Goal: Task Accomplishment & Management: Complete application form

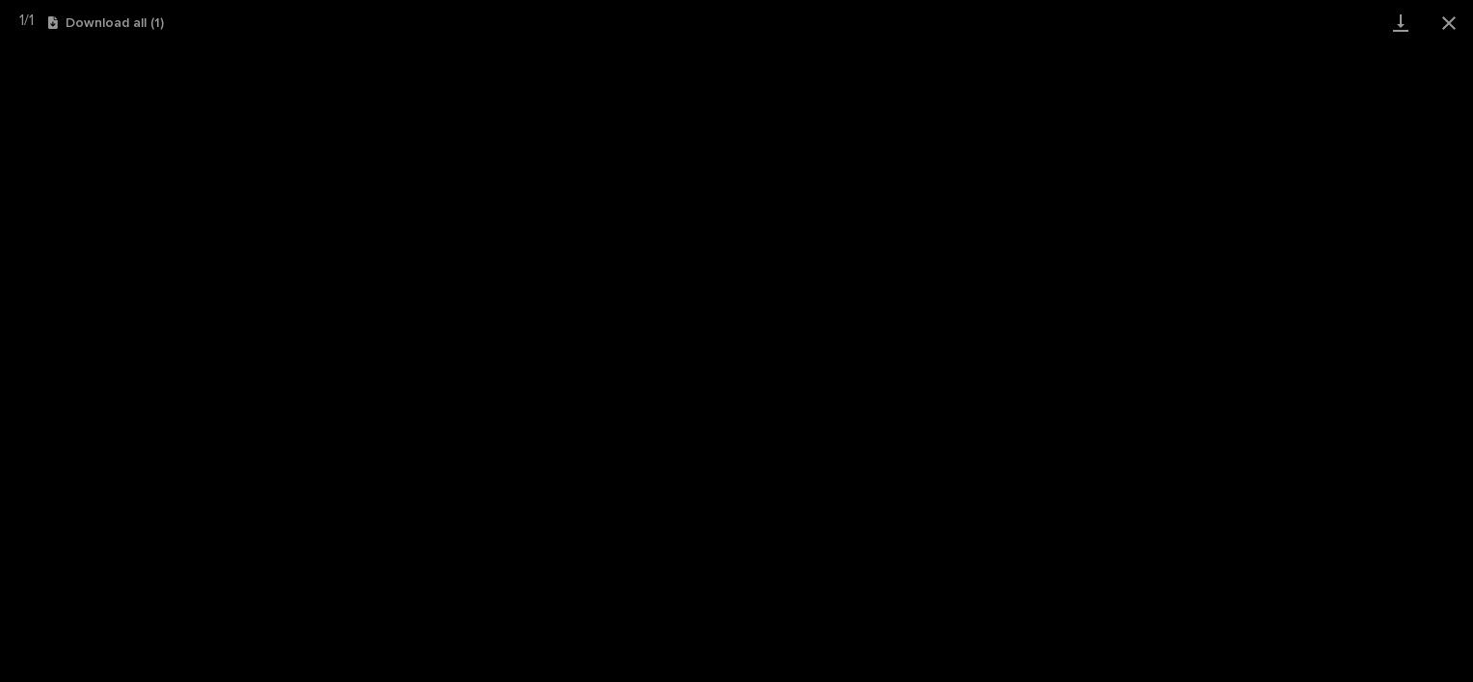
scroll to position [994, 0]
click at [1442, 24] on button "Close gallery" at bounding box center [1449, 22] width 48 height 45
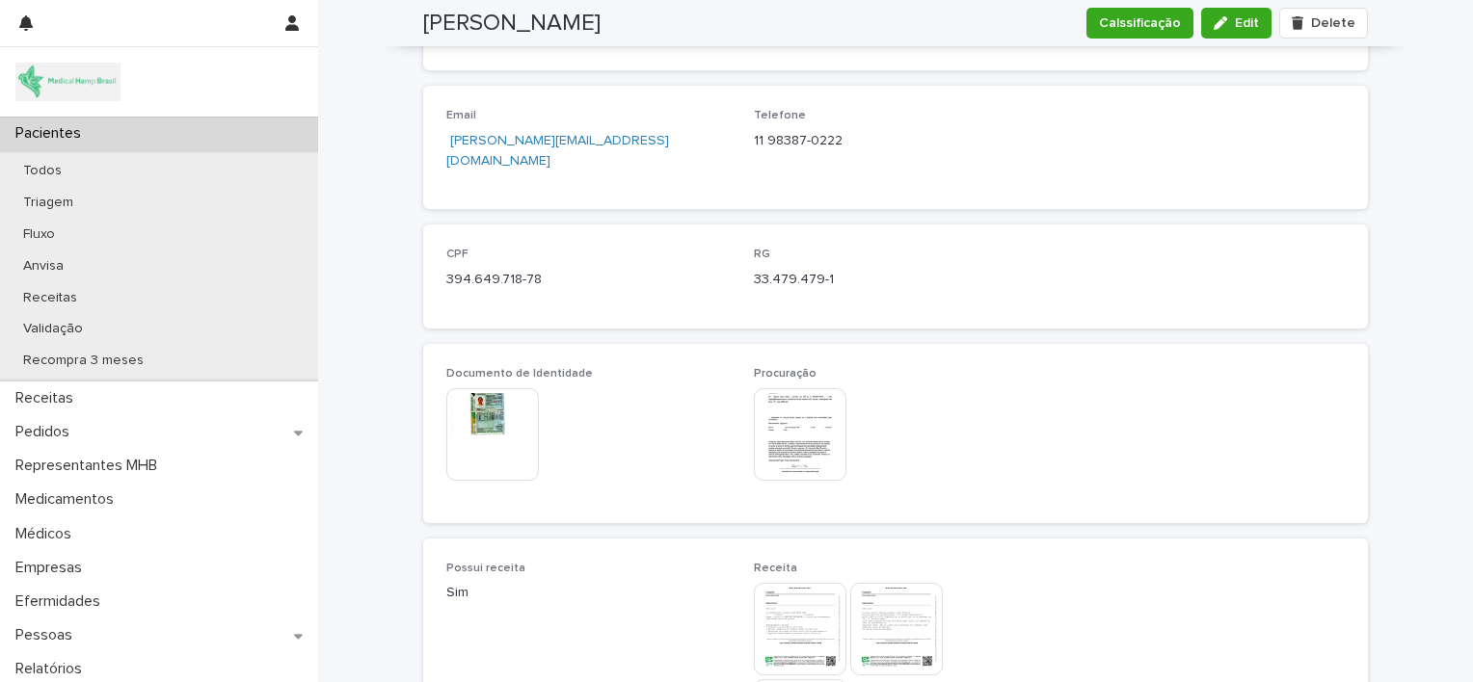
scroll to position [841, 0]
drag, startPoint x: 439, startPoint y: 255, endPoint x: 565, endPoint y: 273, distance: 127.5
click at [565, 273] on div "CPF 394.649.718-78" at bounding box center [588, 280] width 284 height 57
copy p "394.649.718-78"
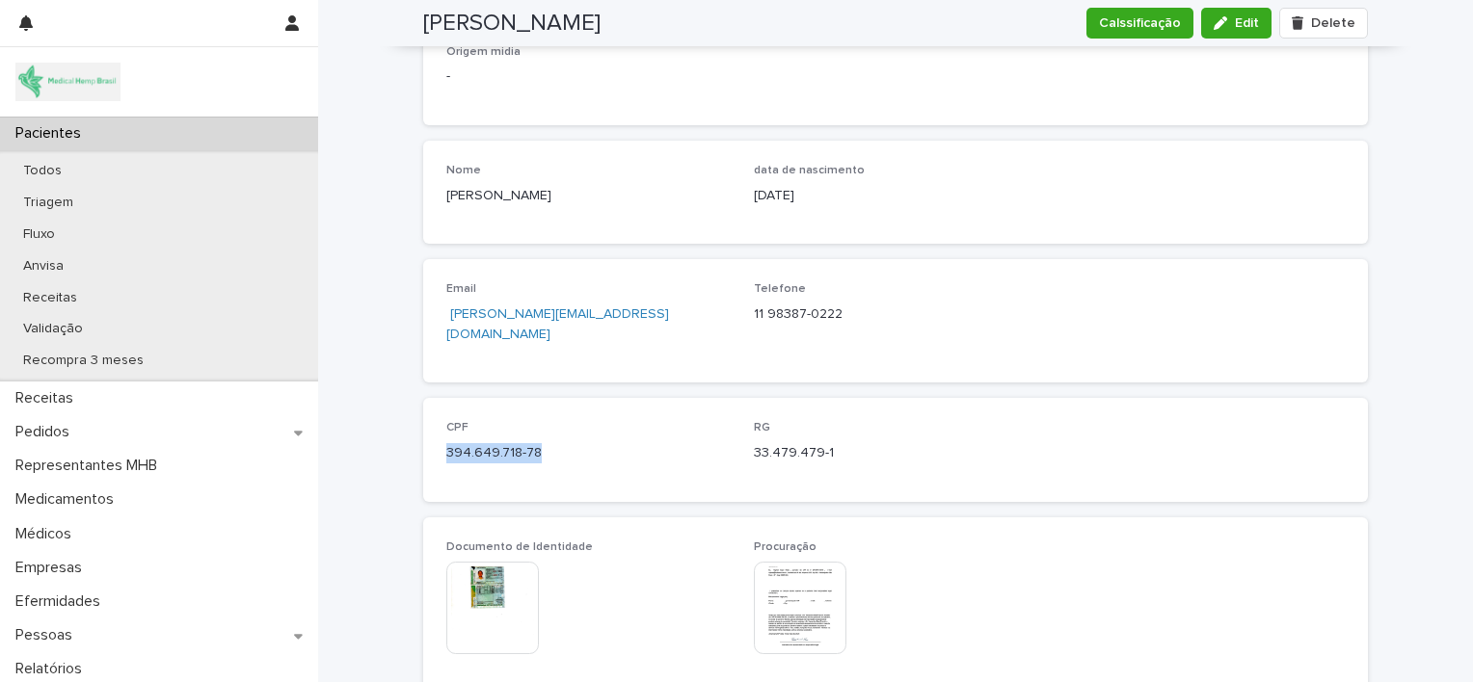
scroll to position [670, 0]
drag, startPoint x: 739, startPoint y: 309, endPoint x: 863, endPoint y: 329, distance: 124.9
click at [863, 329] on div "Email [PERSON_NAME][EMAIL_ADDRESS][DOMAIN_NAME] Telefone [PHONE_NUMBER]" at bounding box center [895, 321] width 898 height 77
copy p "11 98387-0222"
drag, startPoint x: 630, startPoint y: 325, endPoint x: 441, endPoint y: 334, distance: 190.1
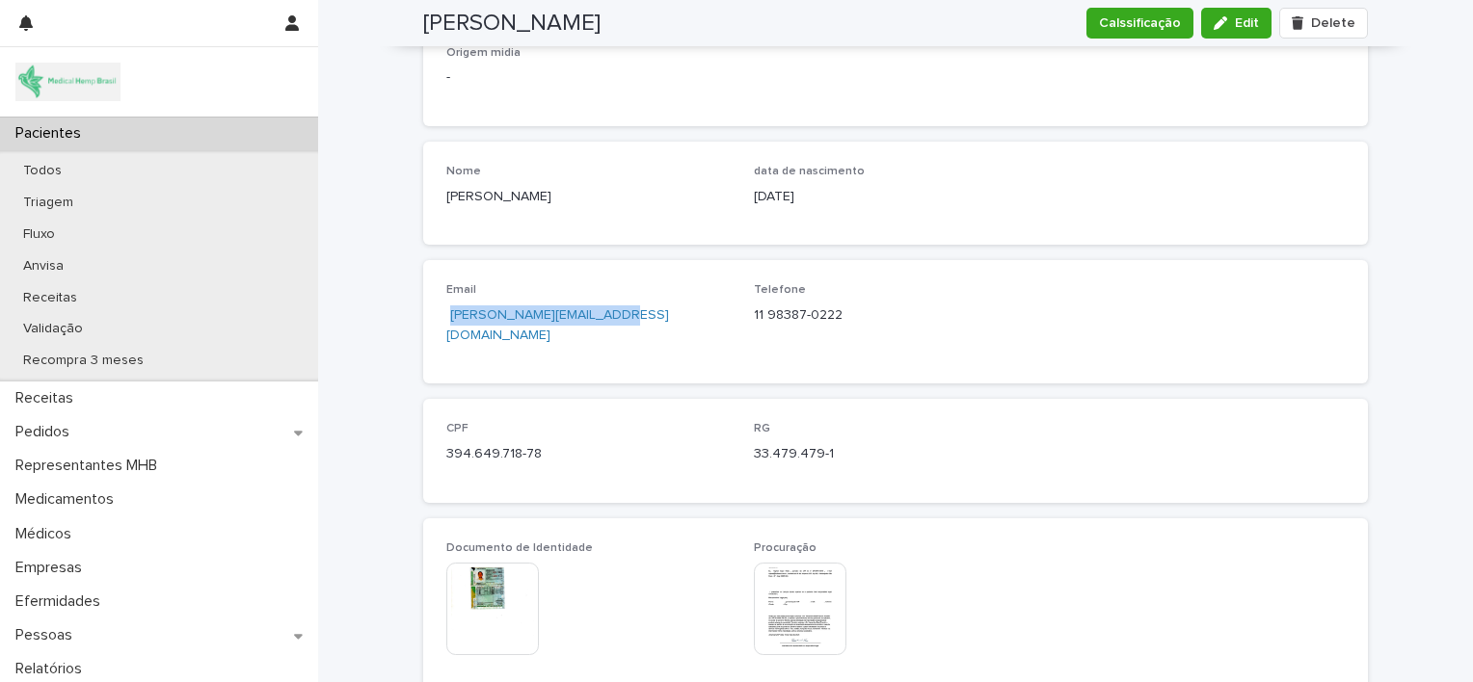
click at [446, 334] on div "Email [PERSON_NAME][EMAIL_ADDRESS][DOMAIN_NAME]" at bounding box center [588, 321] width 284 height 77
copy link "[PERSON_NAME][EMAIL_ADDRESS][DOMAIN_NAME]"
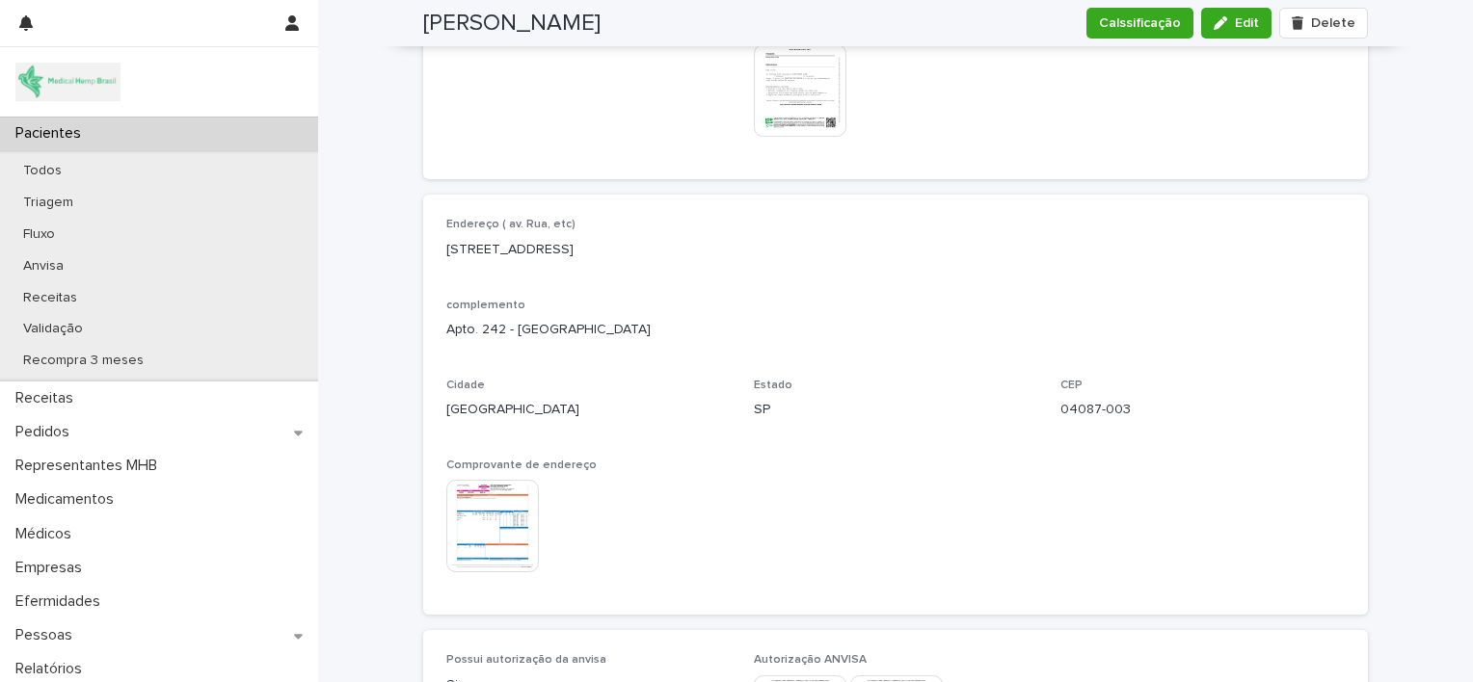
scroll to position [1481, 0]
click at [1236, 21] on span "Edit" at bounding box center [1247, 22] width 24 height 13
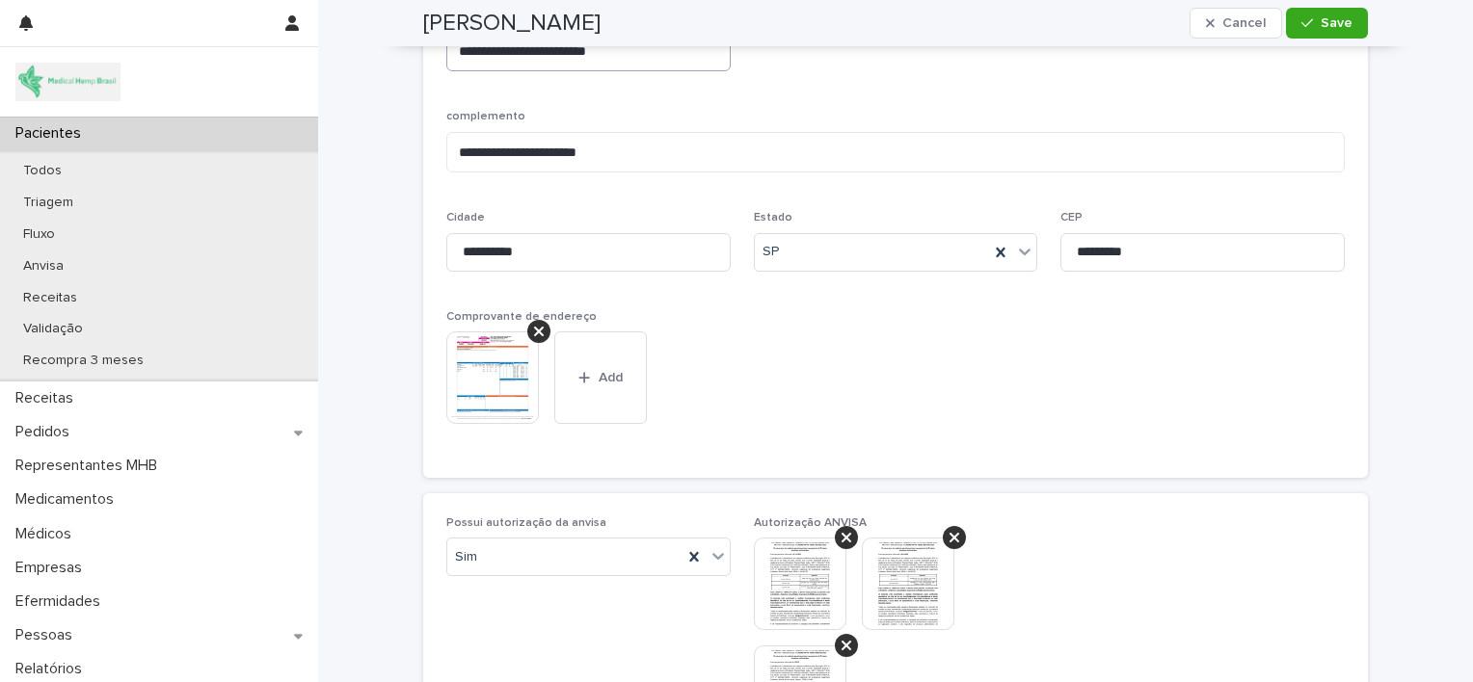
scroll to position [1884, 0]
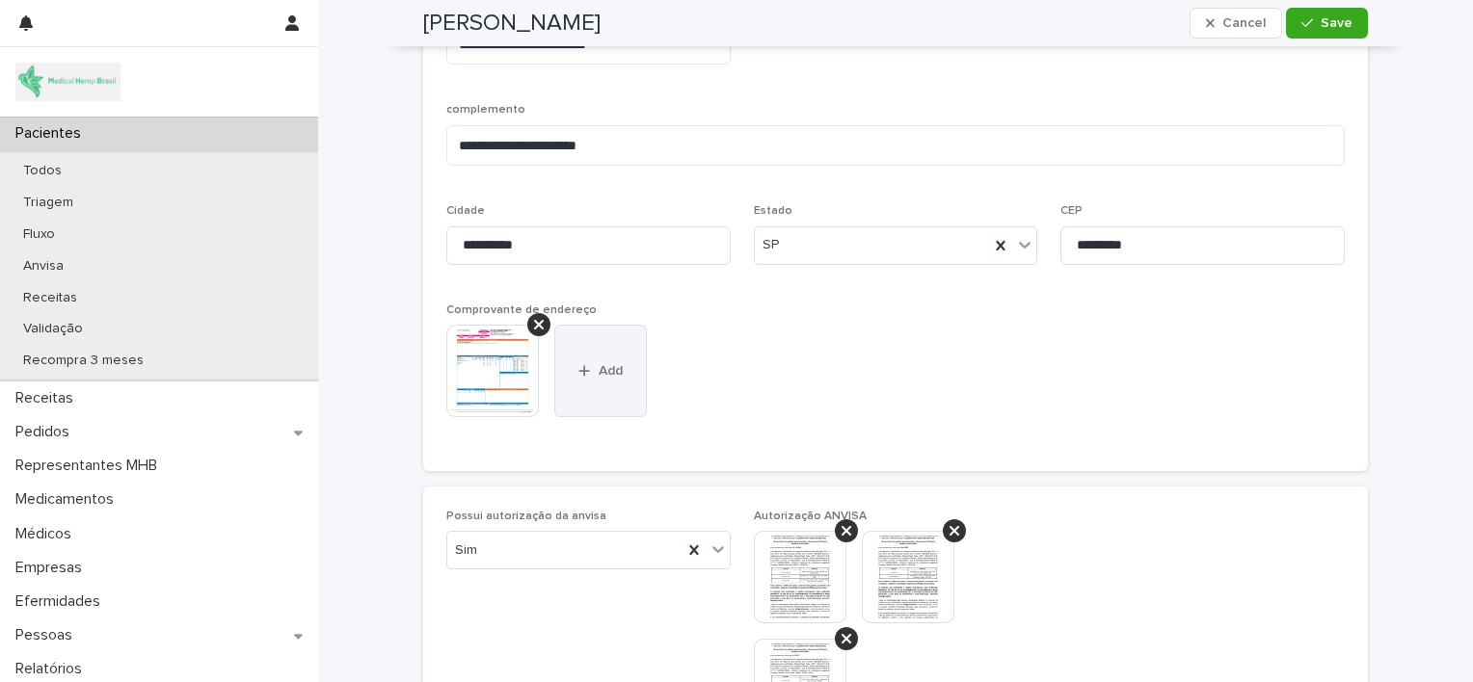
click at [609, 368] on span "Add" at bounding box center [611, 370] width 24 height 13
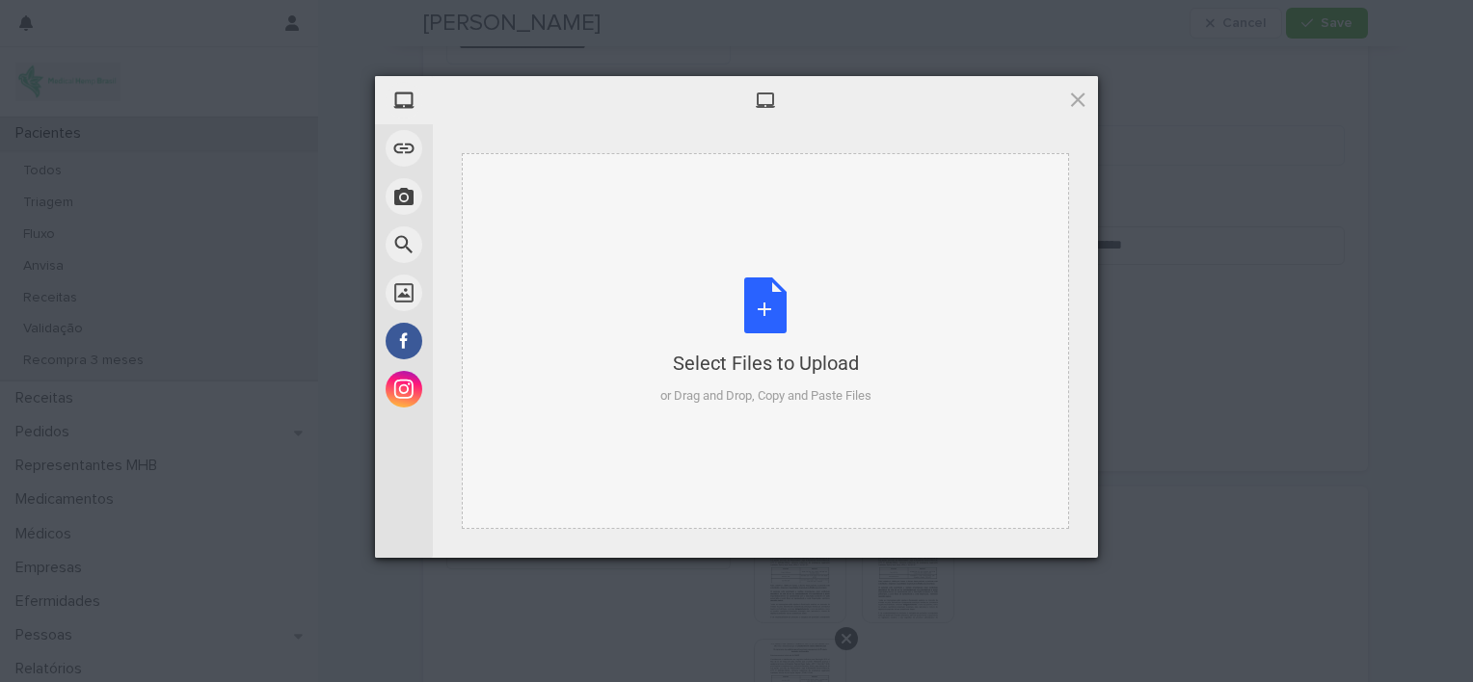
click at [763, 311] on div "Select Files to Upload or Drag and Drop, Copy and Paste Files" at bounding box center [765, 342] width 211 height 128
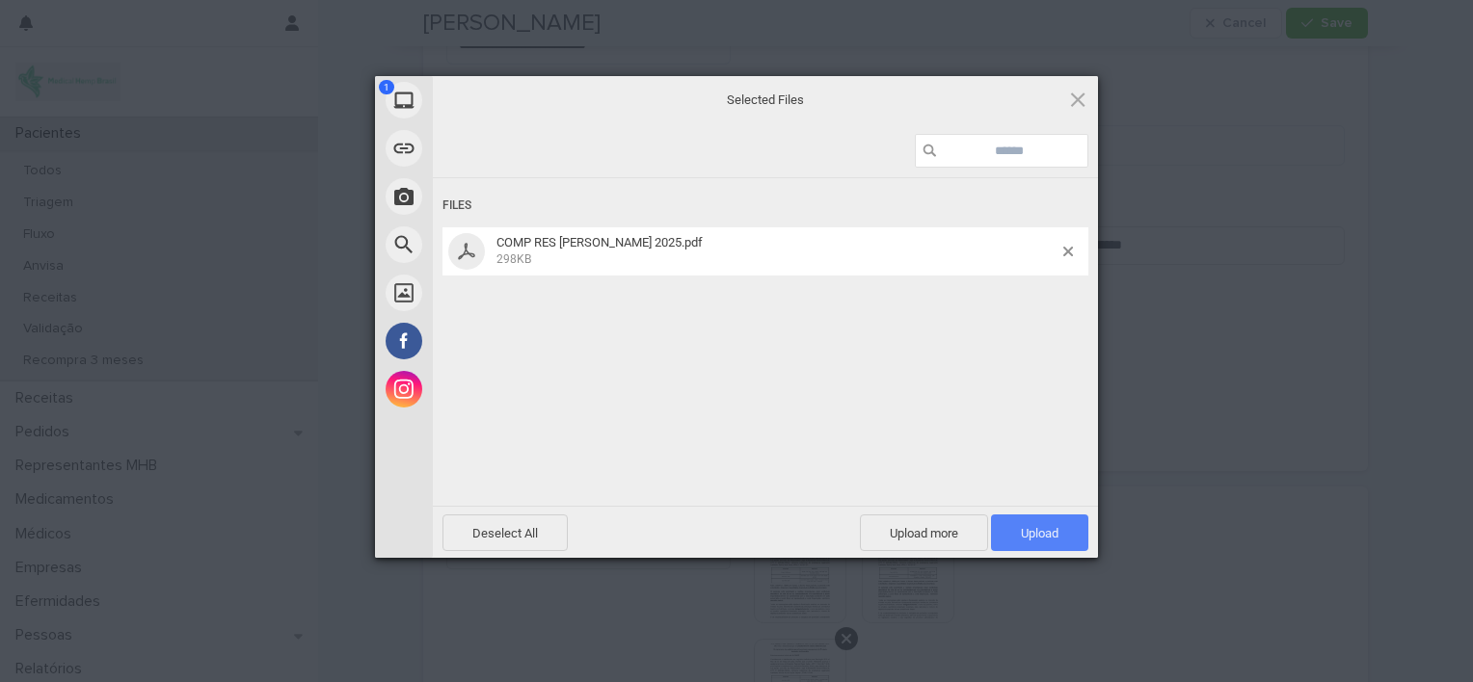
click at [1012, 536] on span "Upload 1" at bounding box center [1039, 533] width 97 height 37
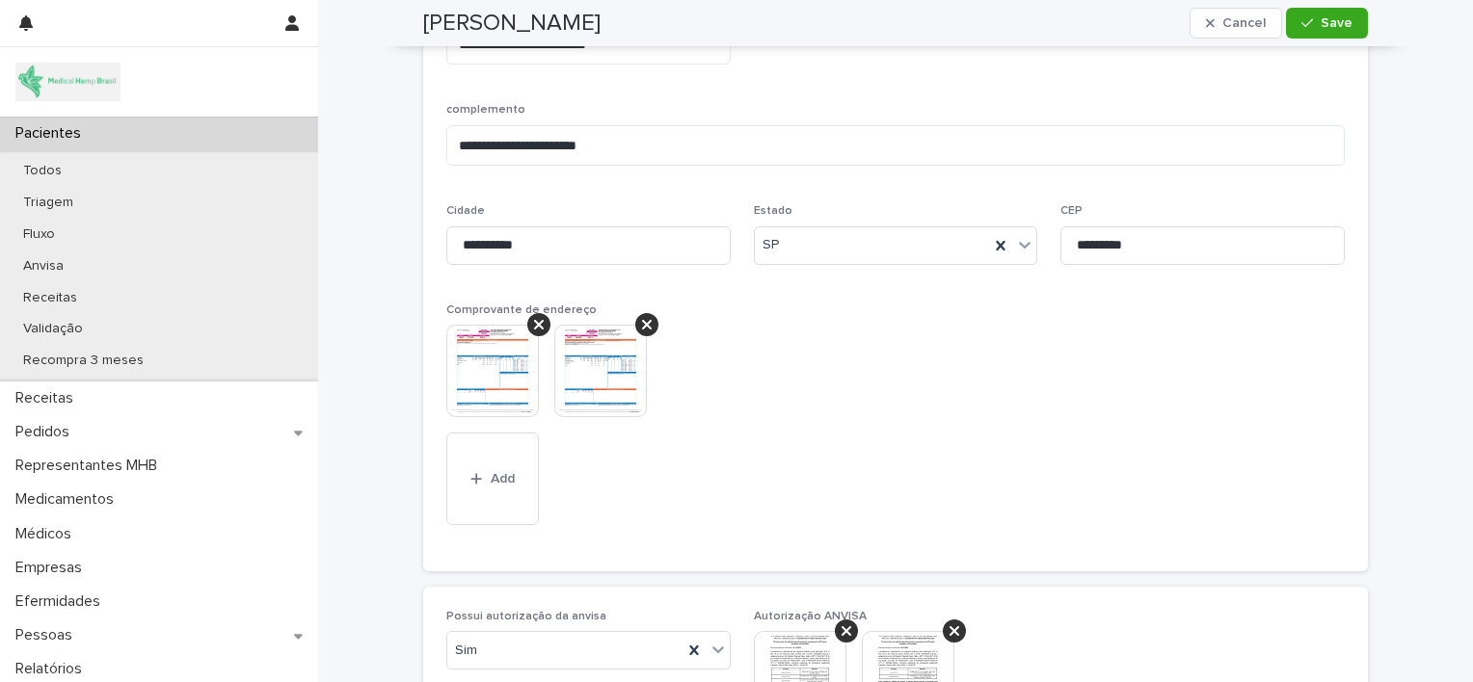
click at [1326, 39] on div "[PERSON_NAME] Cancel Save" at bounding box center [895, 23] width 945 height 46
click at [1305, 22] on icon "button" at bounding box center [1307, 22] width 12 height 13
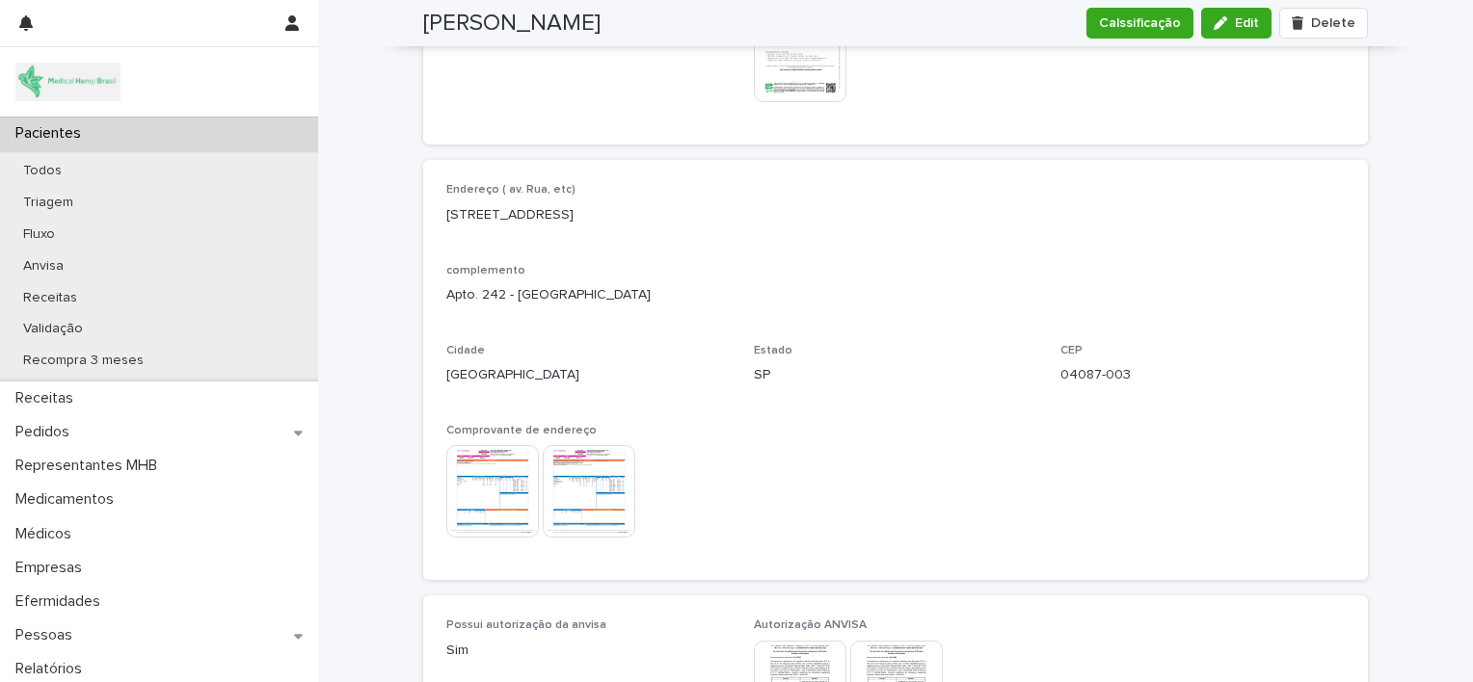
scroll to position [1492, 0]
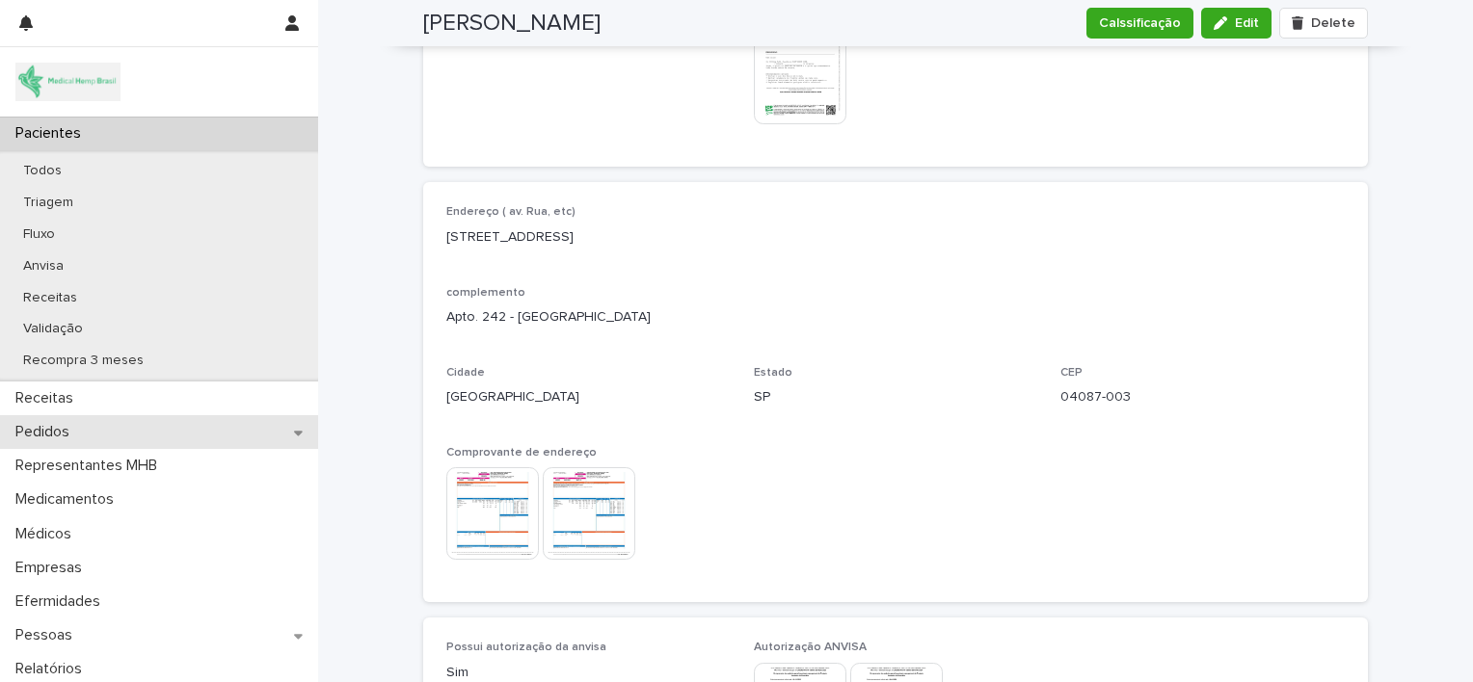
click at [116, 423] on div "Pedidos" at bounding box center [159, 432] width 318 height 34
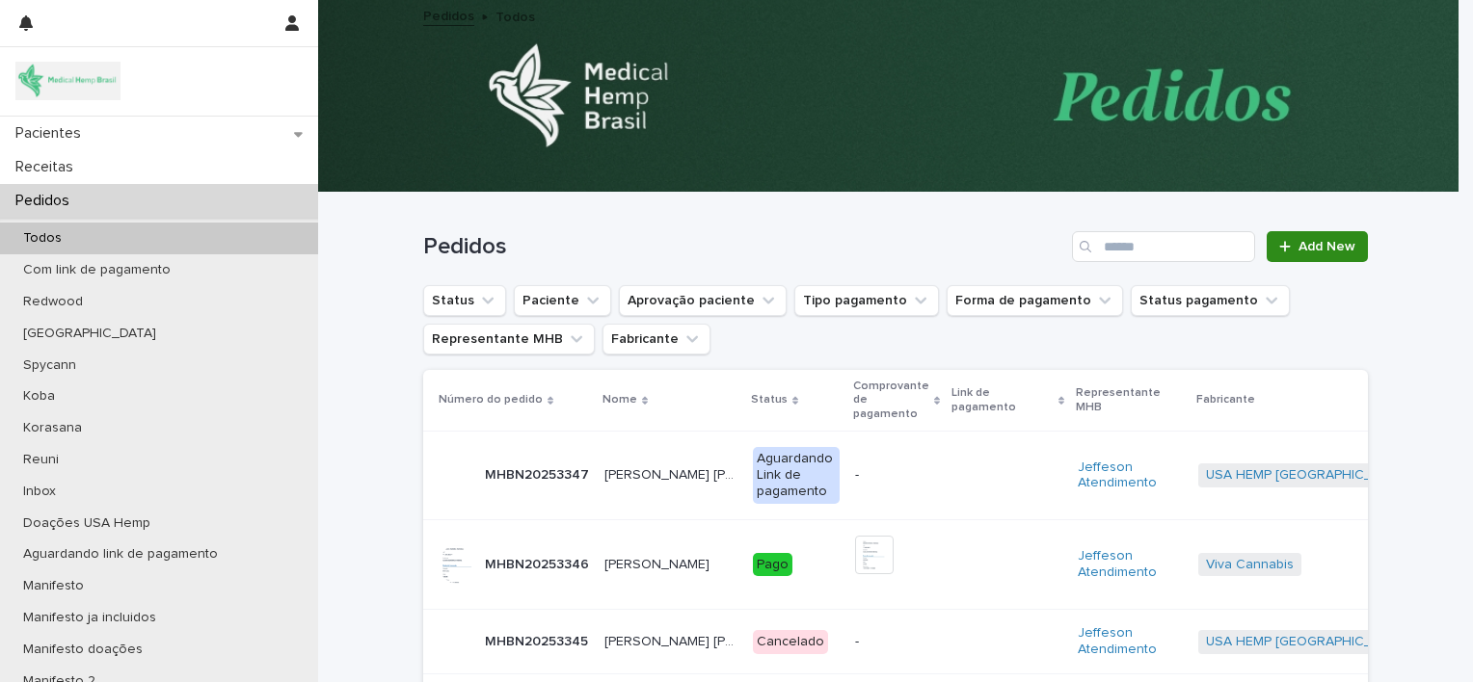
click at [1298, 243] on span "Add New" at bounding box center [1326, 246] width 57 height 13
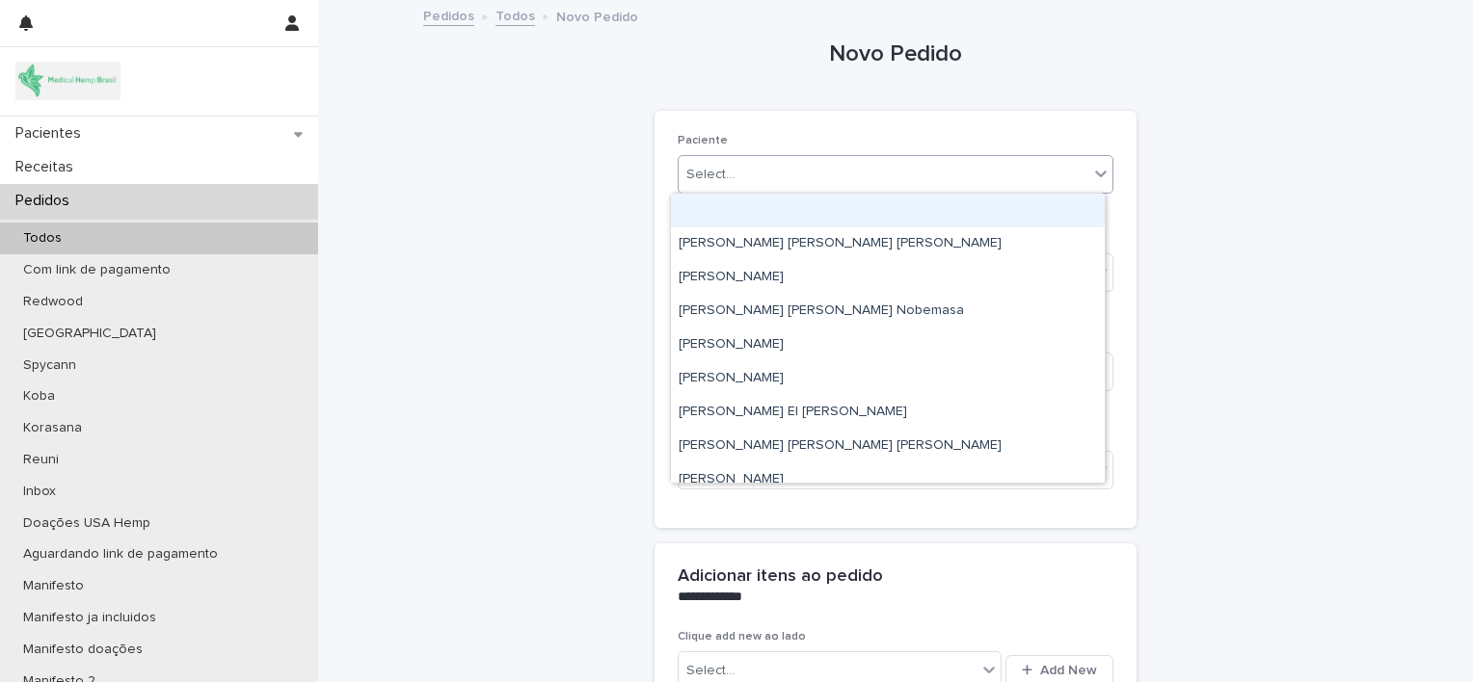
click at [784, 174] on div "Select..." at bounding box center [884, 175] width 410 height 32
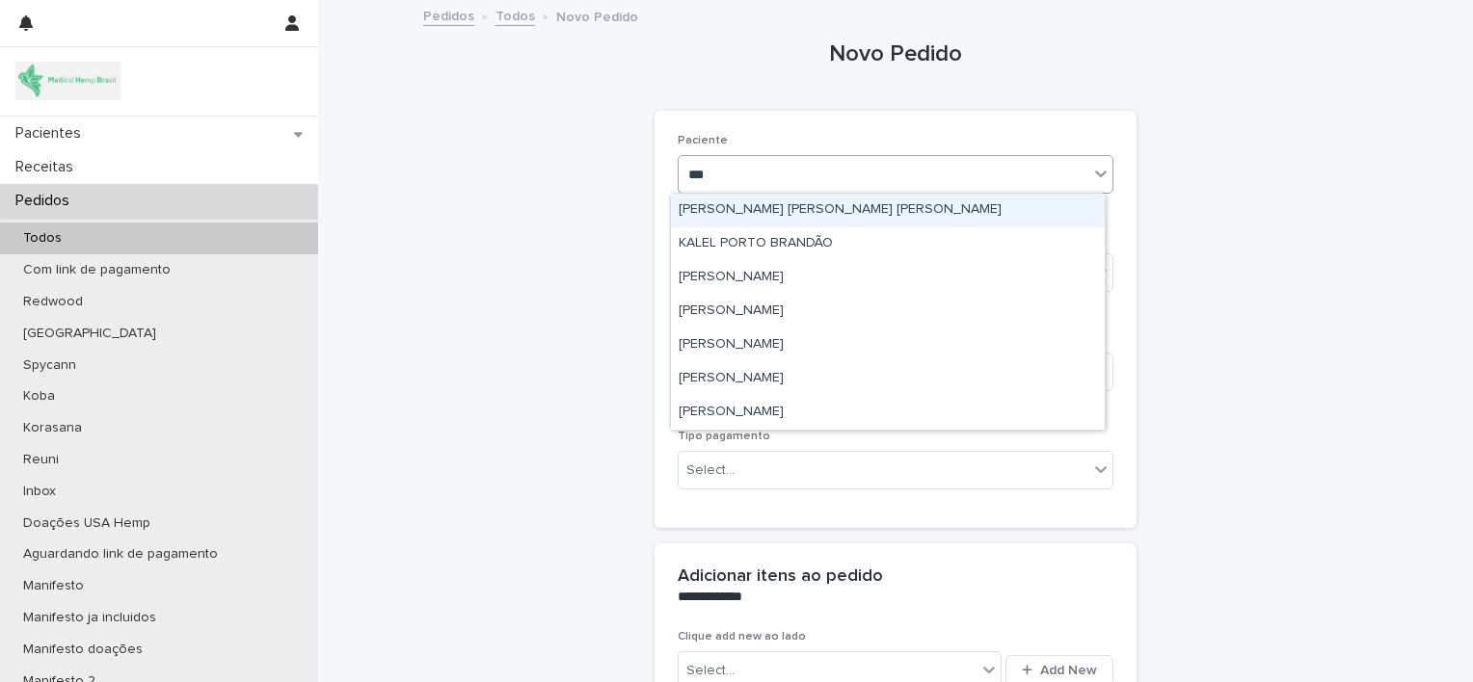
type input "****"
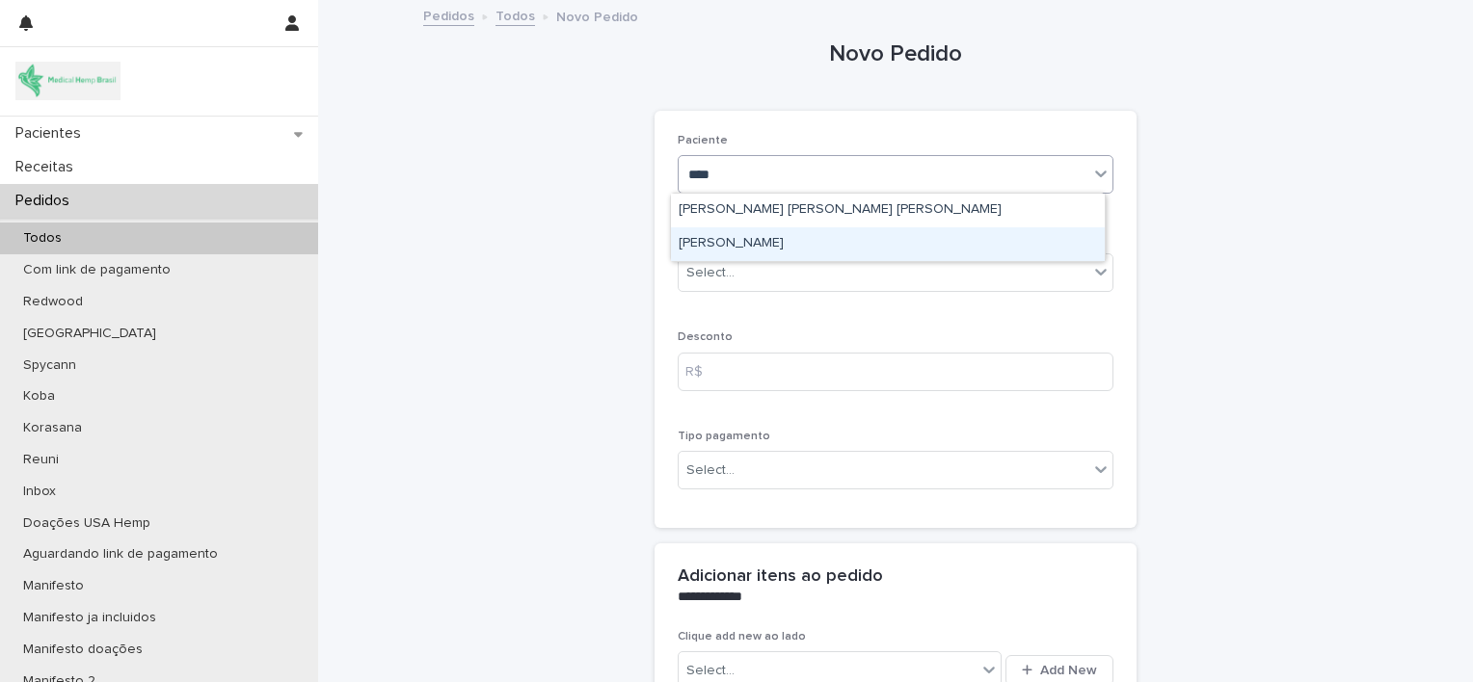
click at [794, 239] on div "[PERSON_NAME]" at bounding box center [888, 244] width 434 height 34
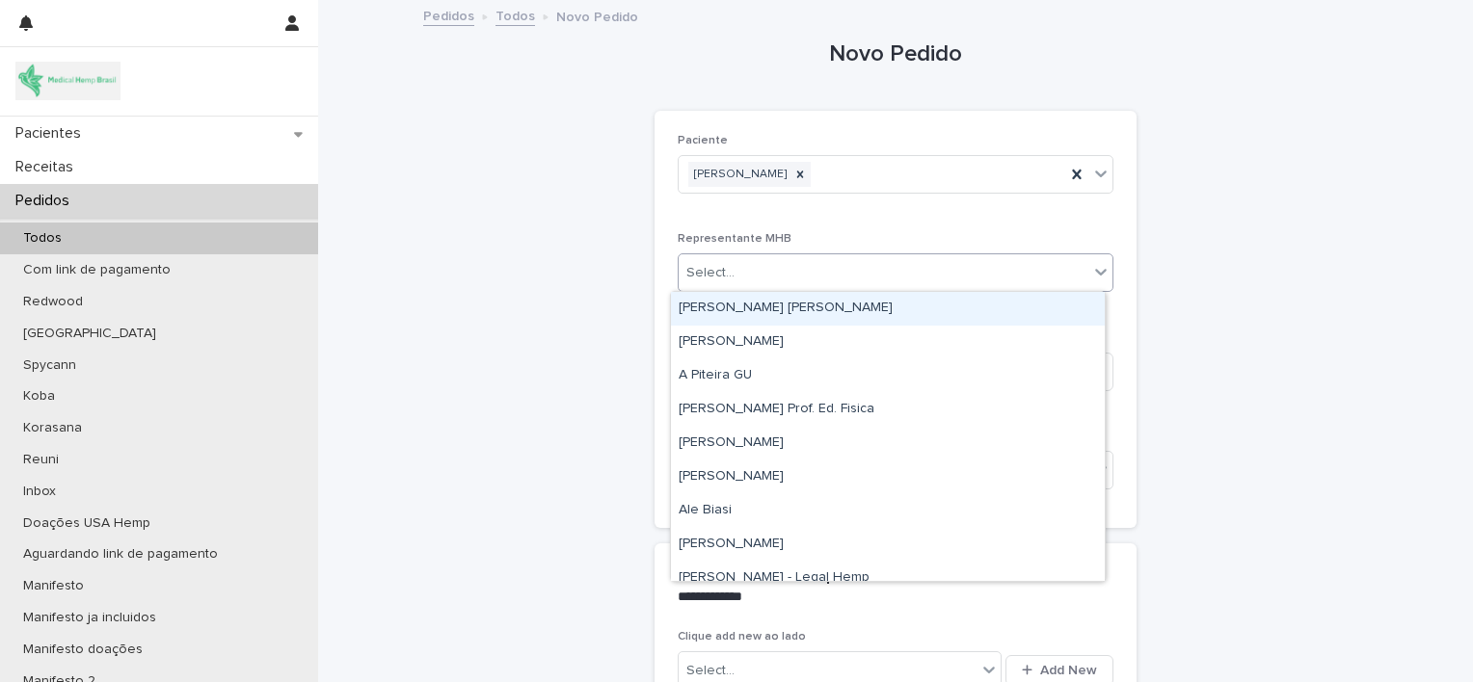
click at [798, 280] on div "Select..." at bounding box center [884, 273] width 410 height 32
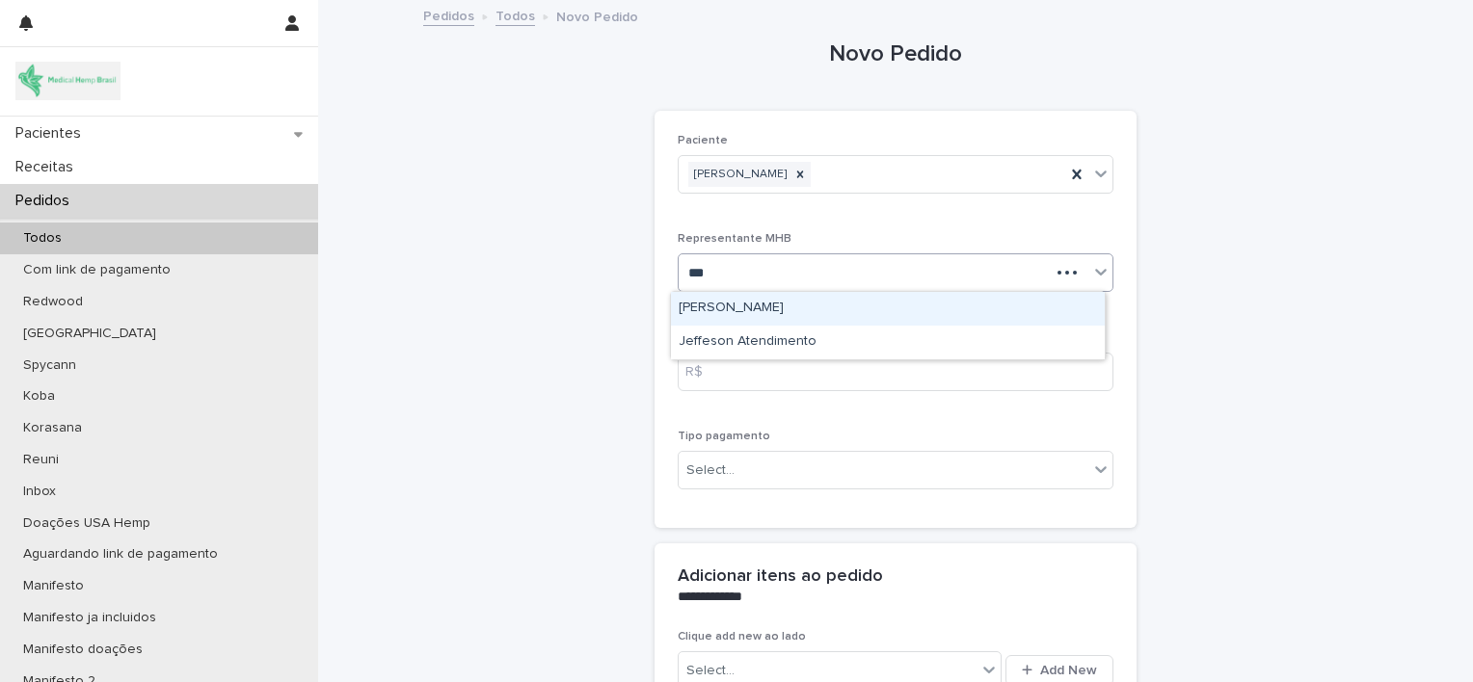
type input "****"
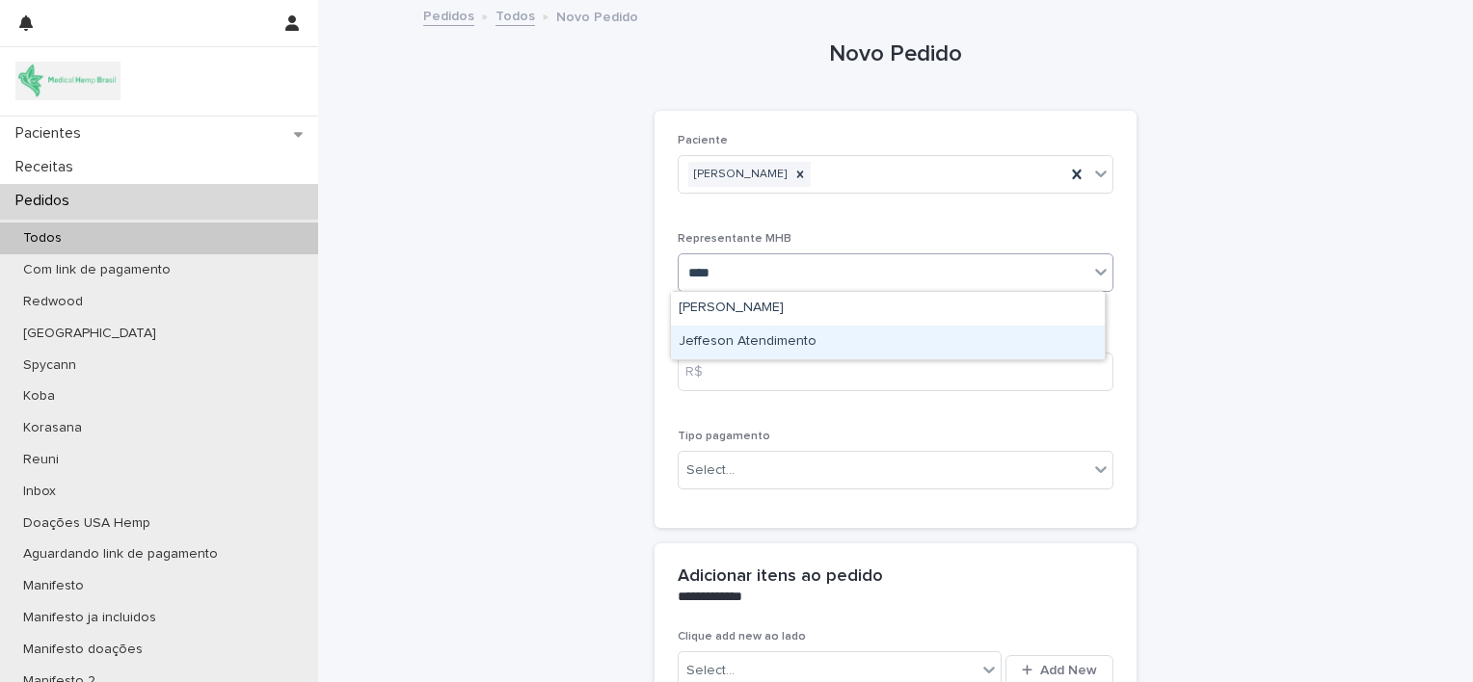
click at [798, 341] on div "Jeffeson Atendimento" at bounding box center [888, 343] width 434 height 34
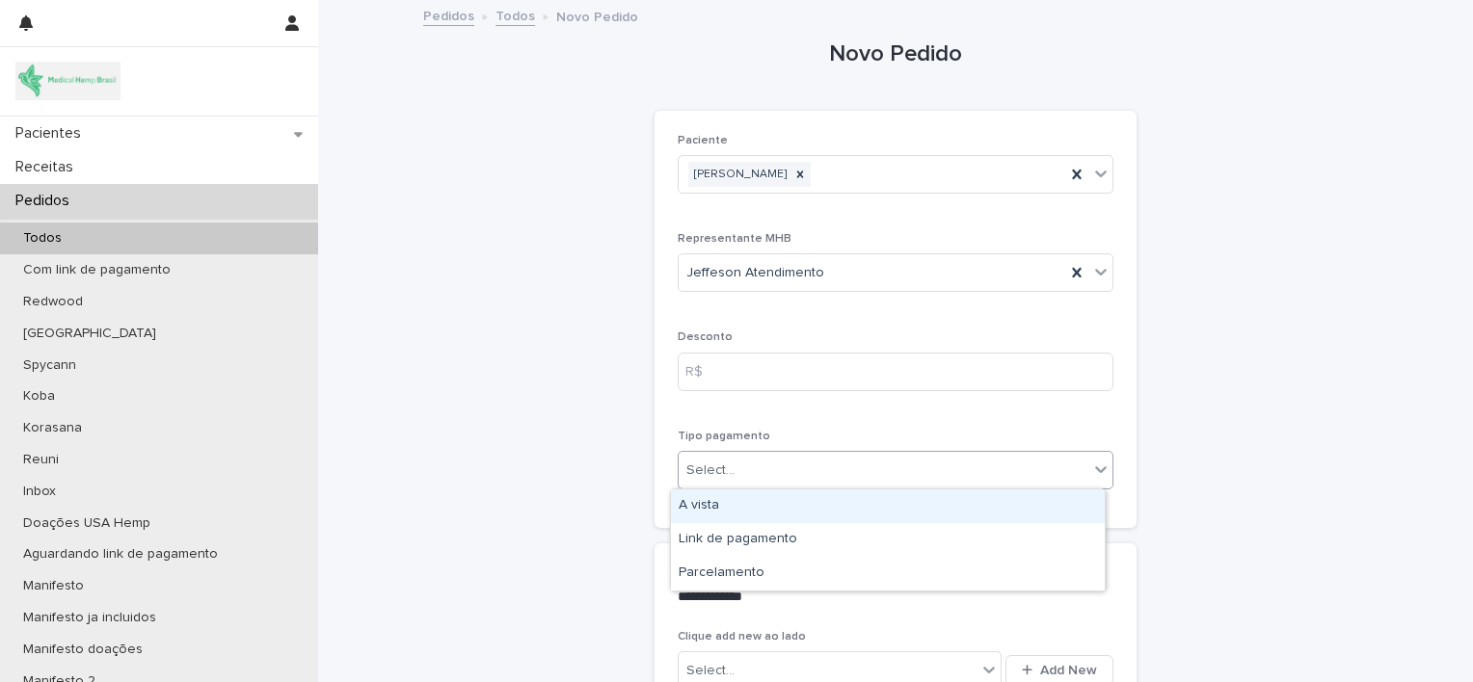
click at [790, 481] on div "Select..." at bounding box center [884, 471] width 410 height 32
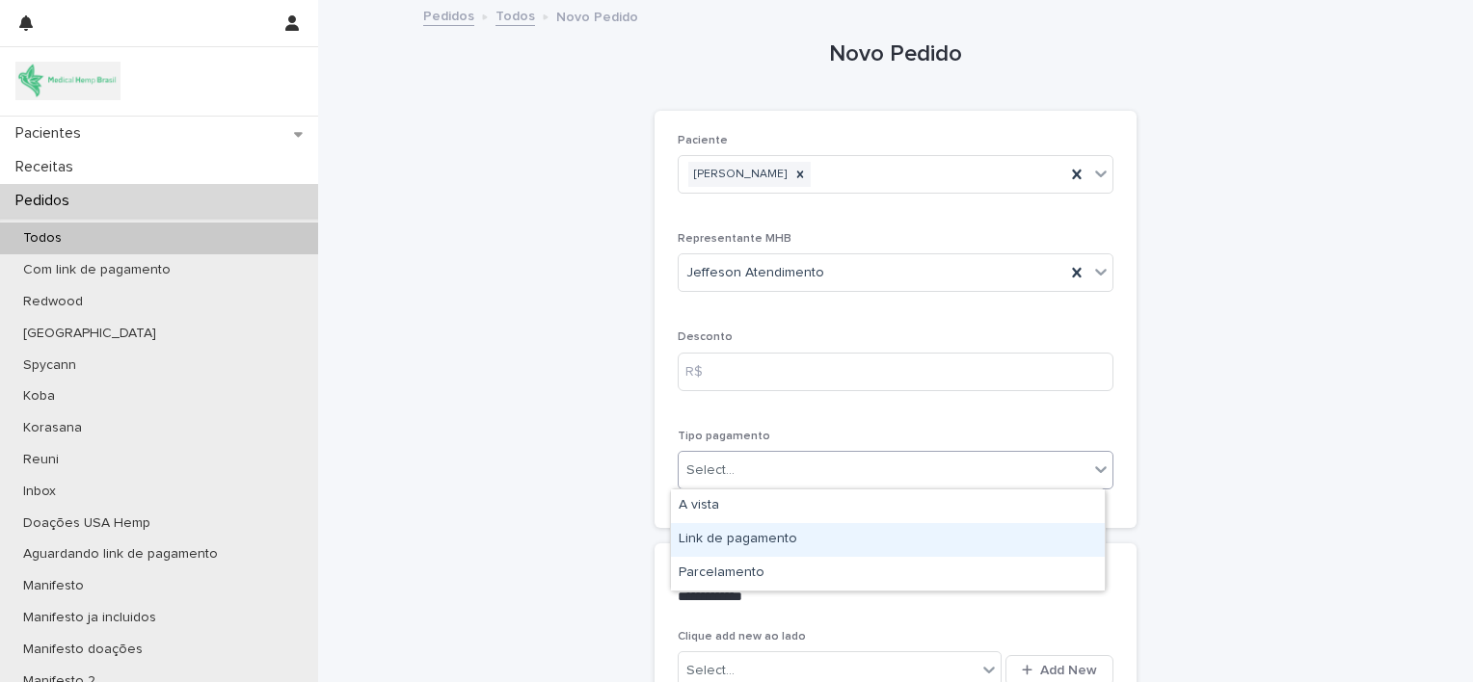
click at [788, 537] on div "Link de pagamento" at bounding box center [888, 540] width 434 height 34
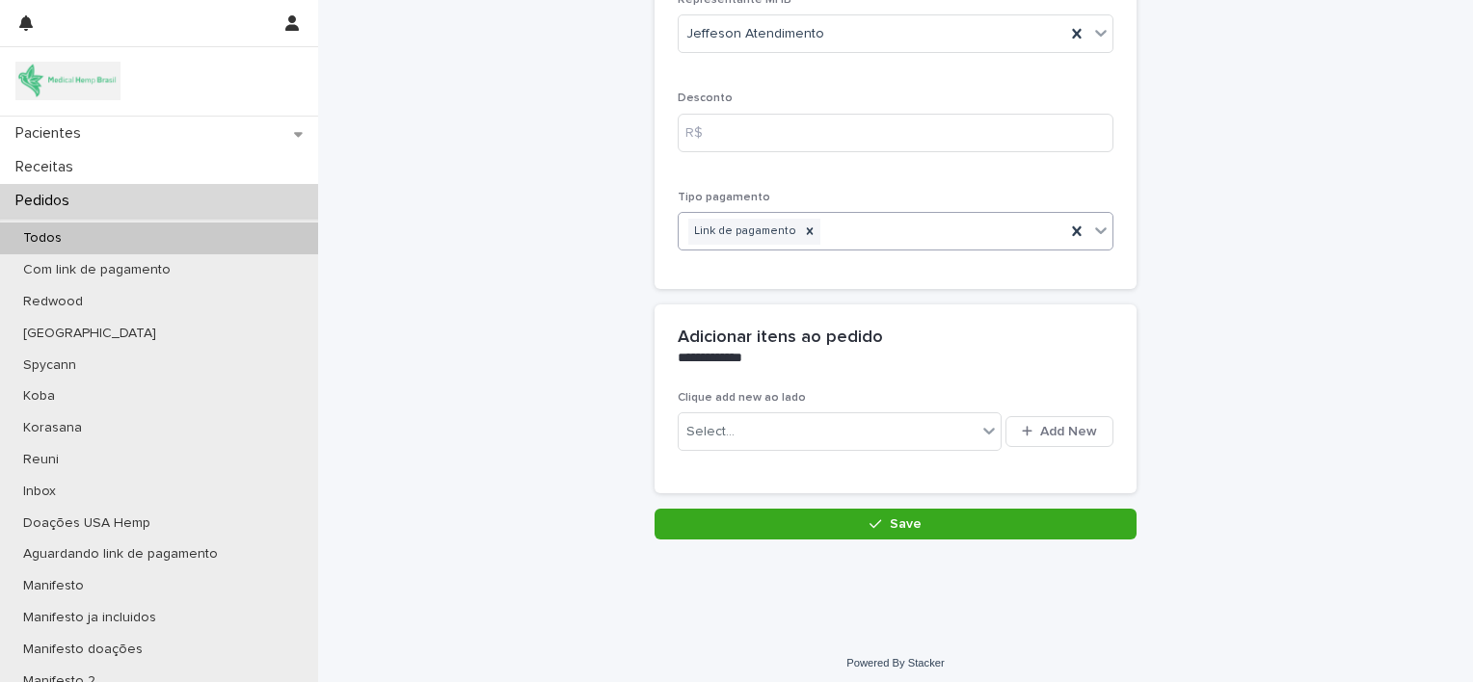
scroll to position [246, 0]
